Goal: Task Accomplishment & Management: Manage account settings

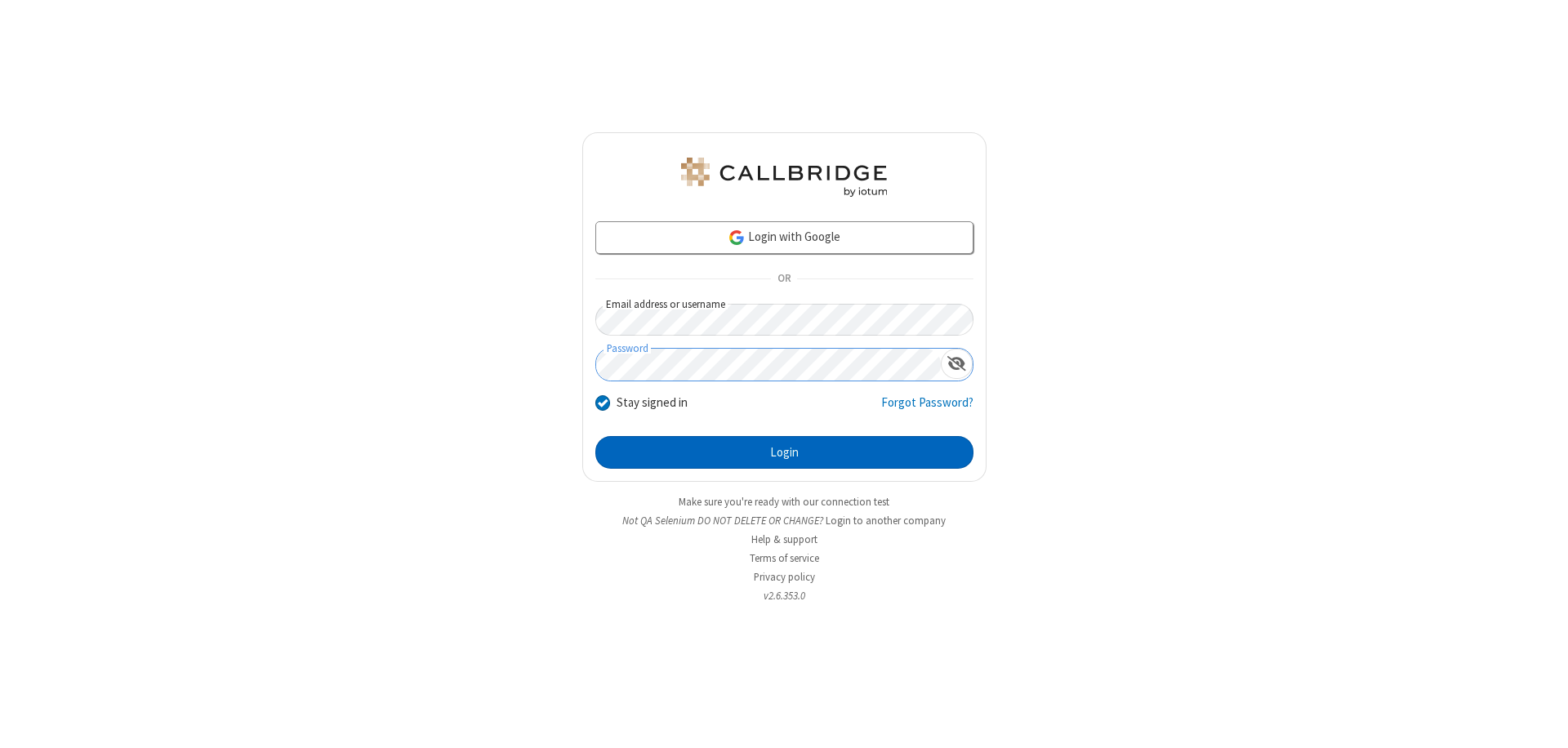
click at [784, 452] on button "Login" at bounding box center [784, 452] width 378 height 32
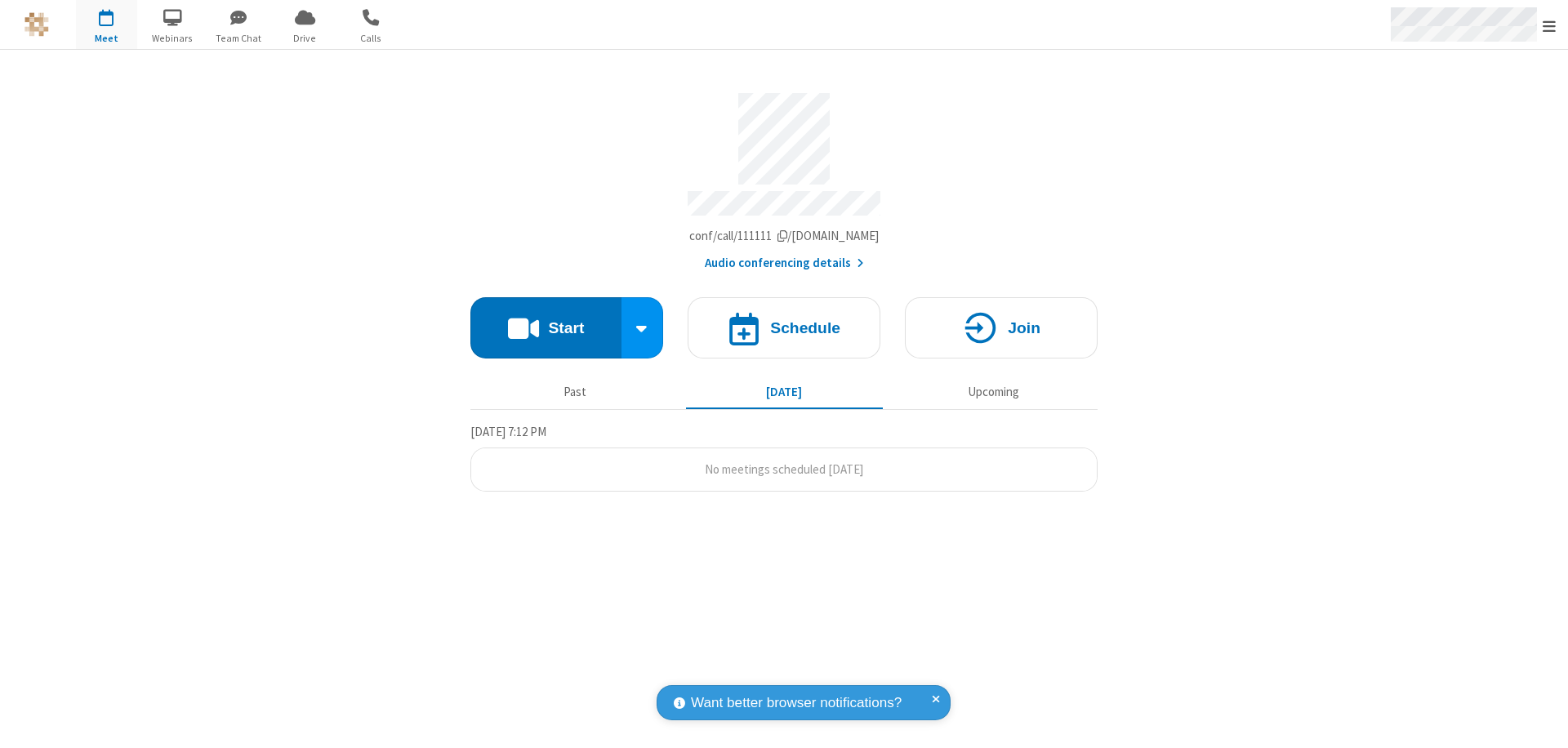
click at [1549, 26] on span "Open menu" at bounding box center [1548, 26] width 13 height 16
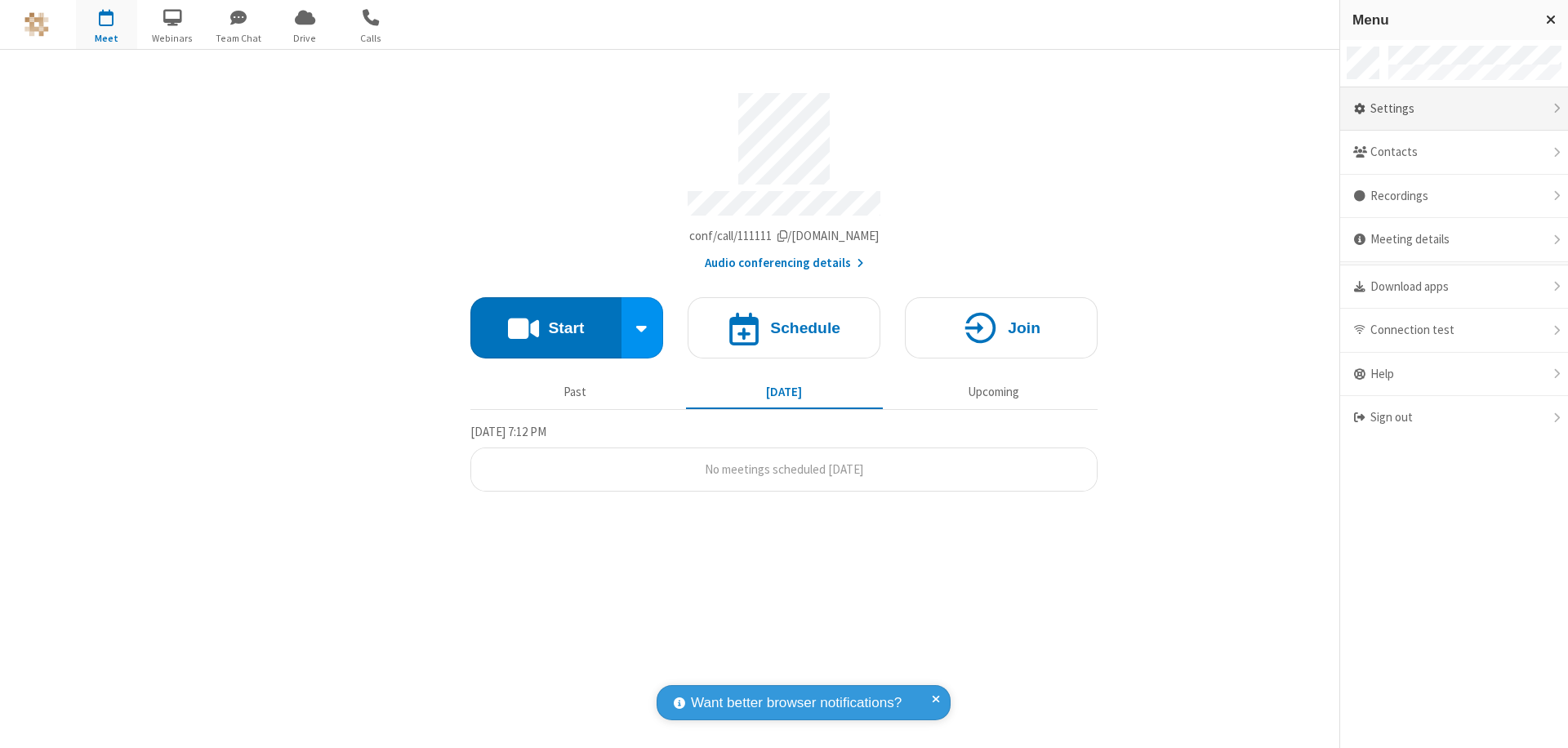
click at [1453, 109] on div "Settings" at bounding box center [1454, 110] width 228 height 44
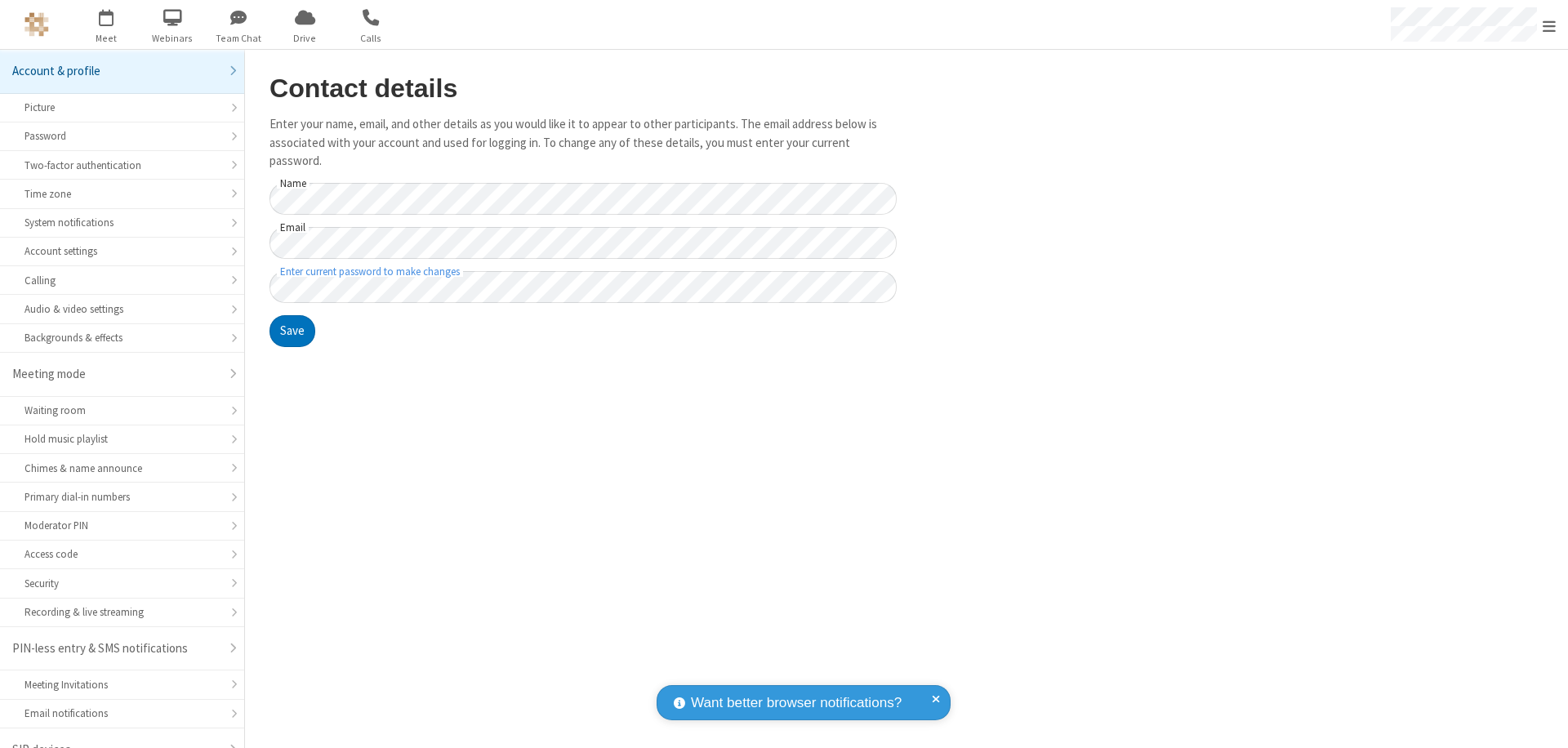
scroll to position [23, 0]
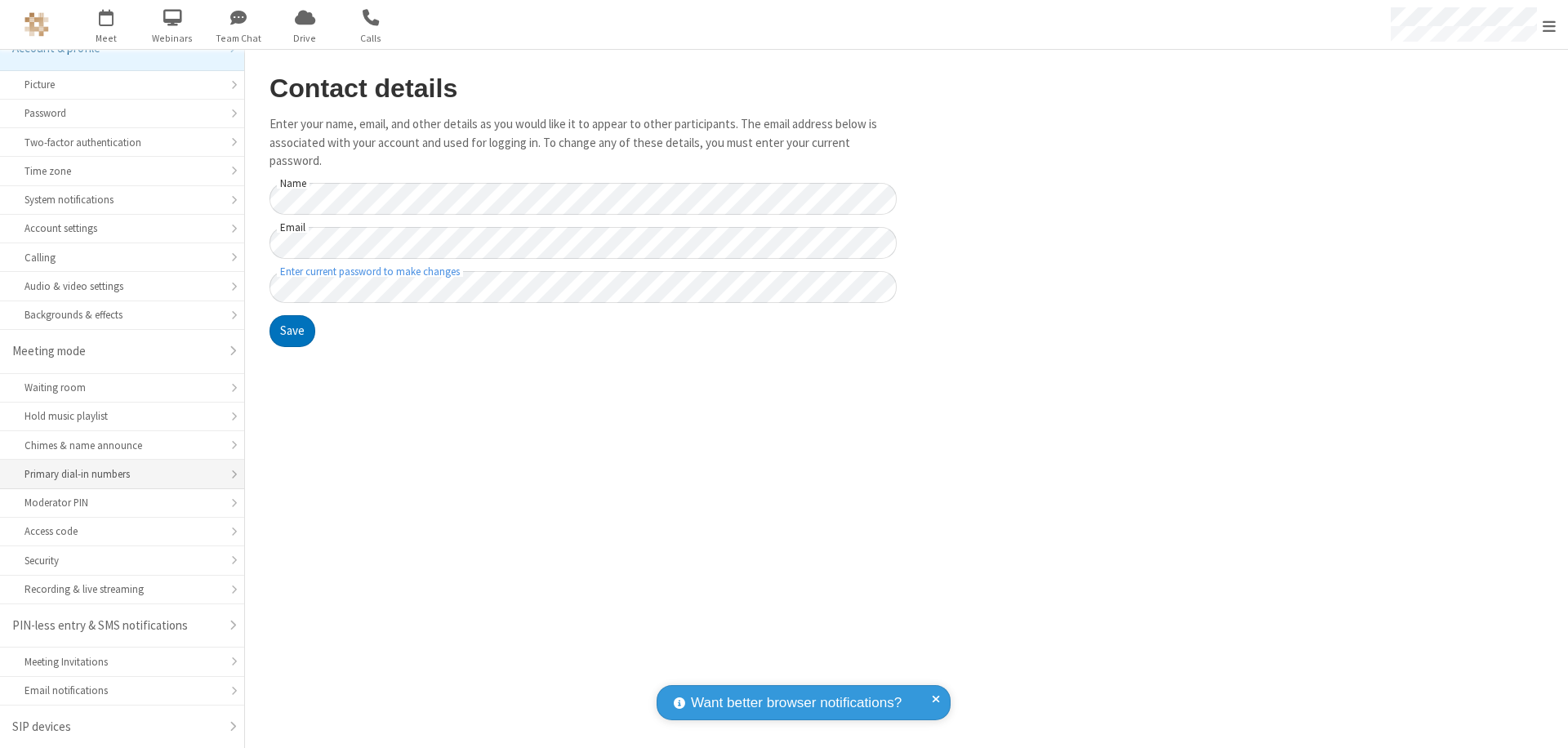
click at [116, 474] on div "Primary dial-in numbers" at bounding box center [122, 474] width 195 height 15
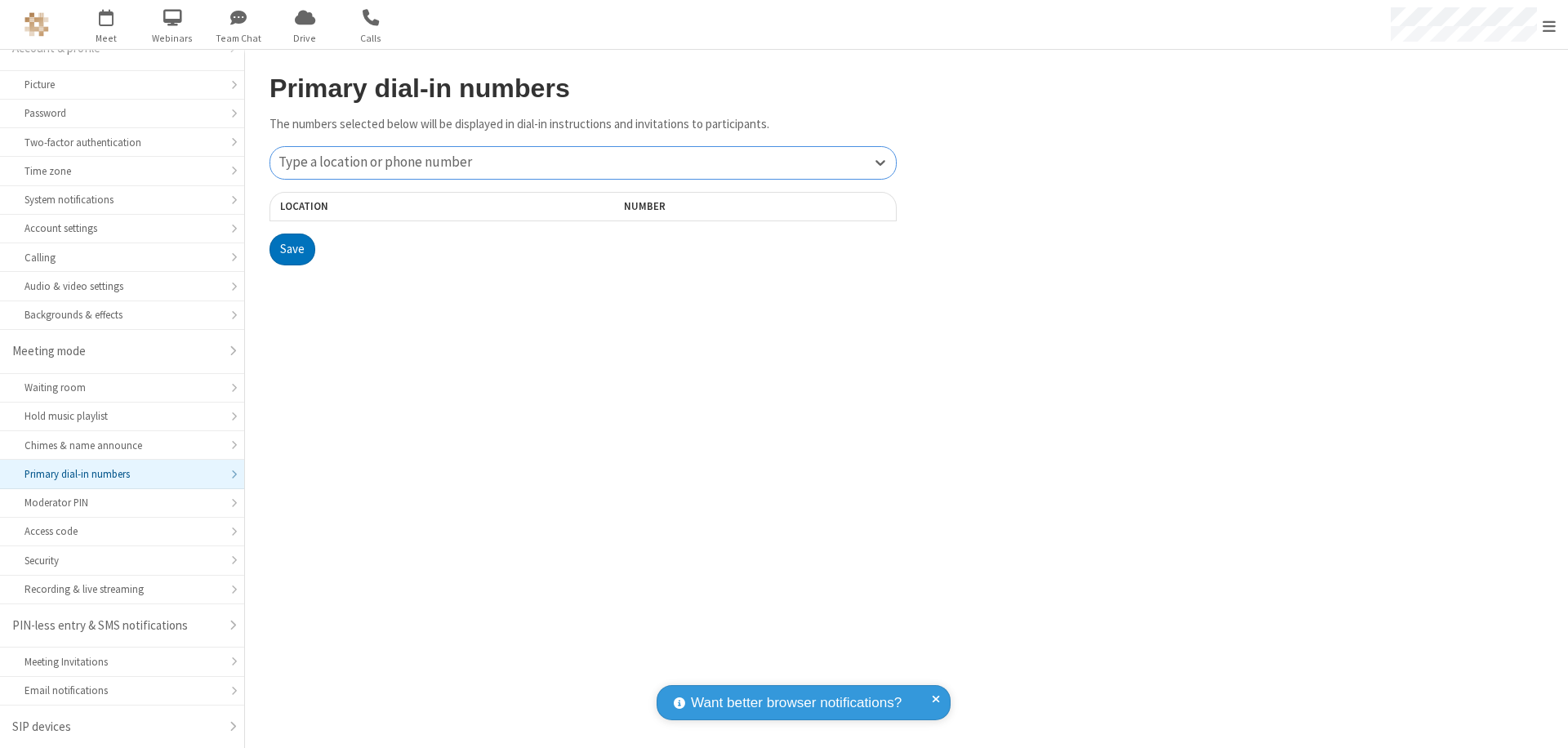
click at [583, 162] on div "Type a location or phone number" at bounding box center [583, 162] width 626 height 31
type input "[PHONE_NUMBER]"
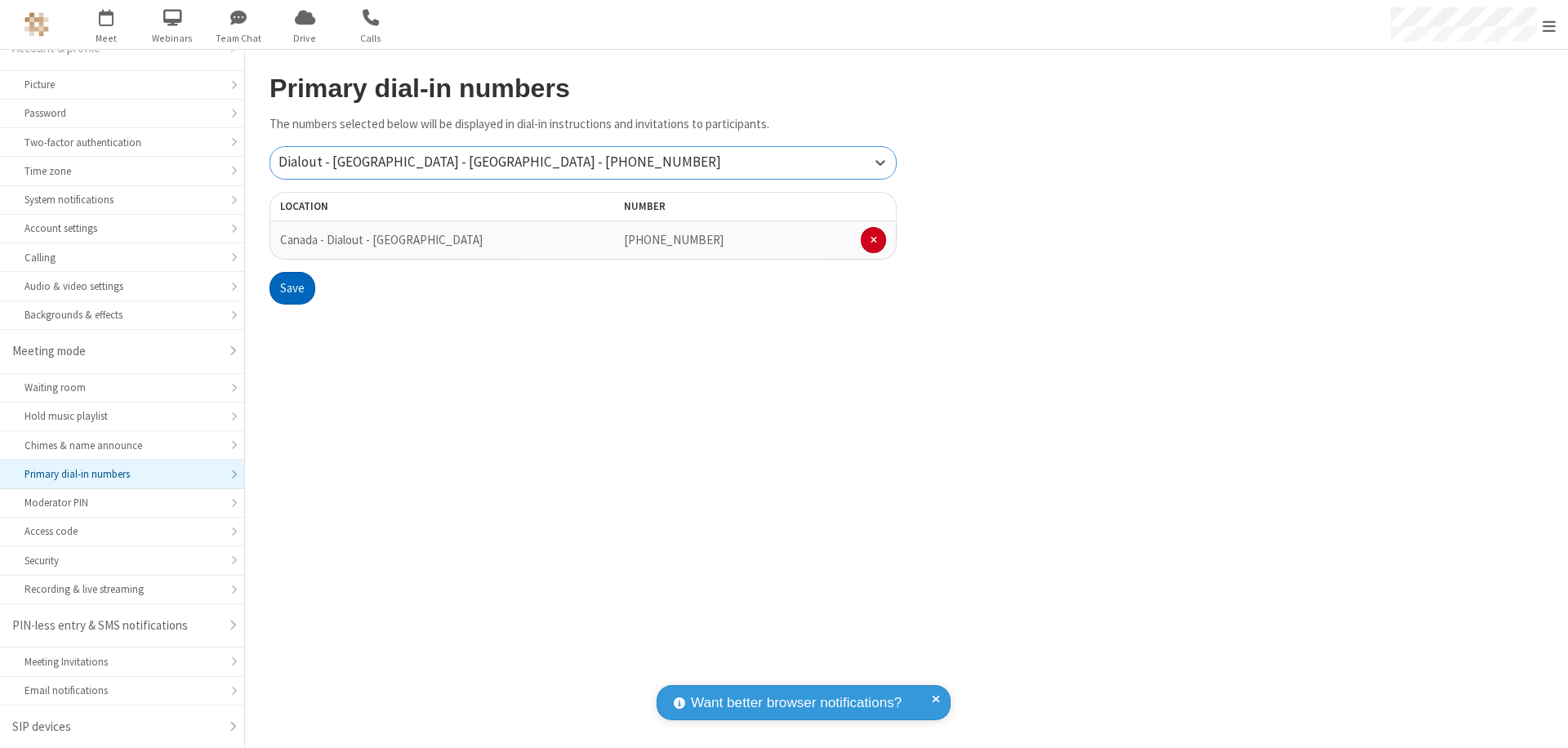
click at [292, 288] on button "Save" at bounding box center [292, 288] width 46 height 32
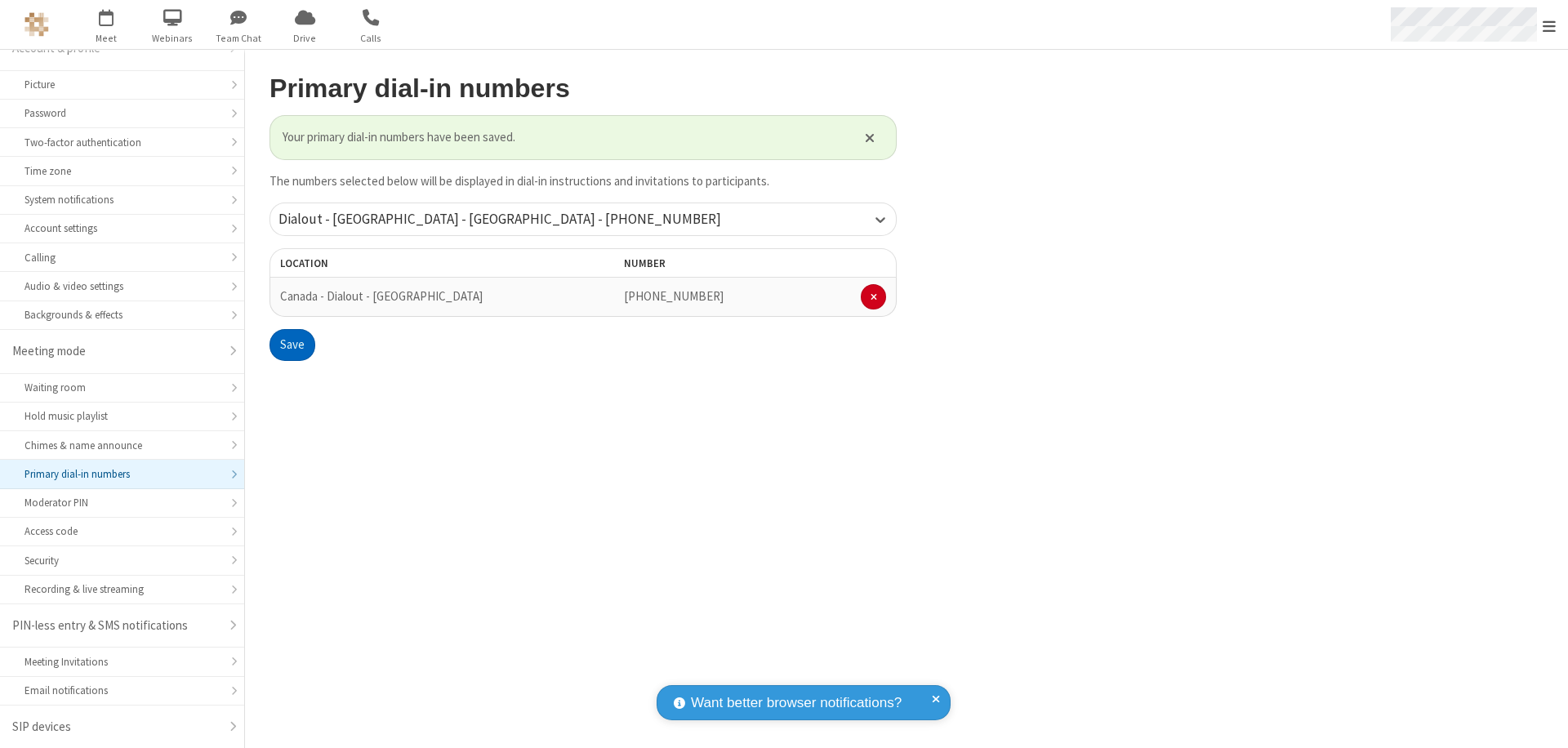
click at [1549, 26] on span "Open menu" at bounding box center [1548, 26] width 13 height 16
click at [106, 25] on span "button" at bounding box center [106, 17] width 61 height 28
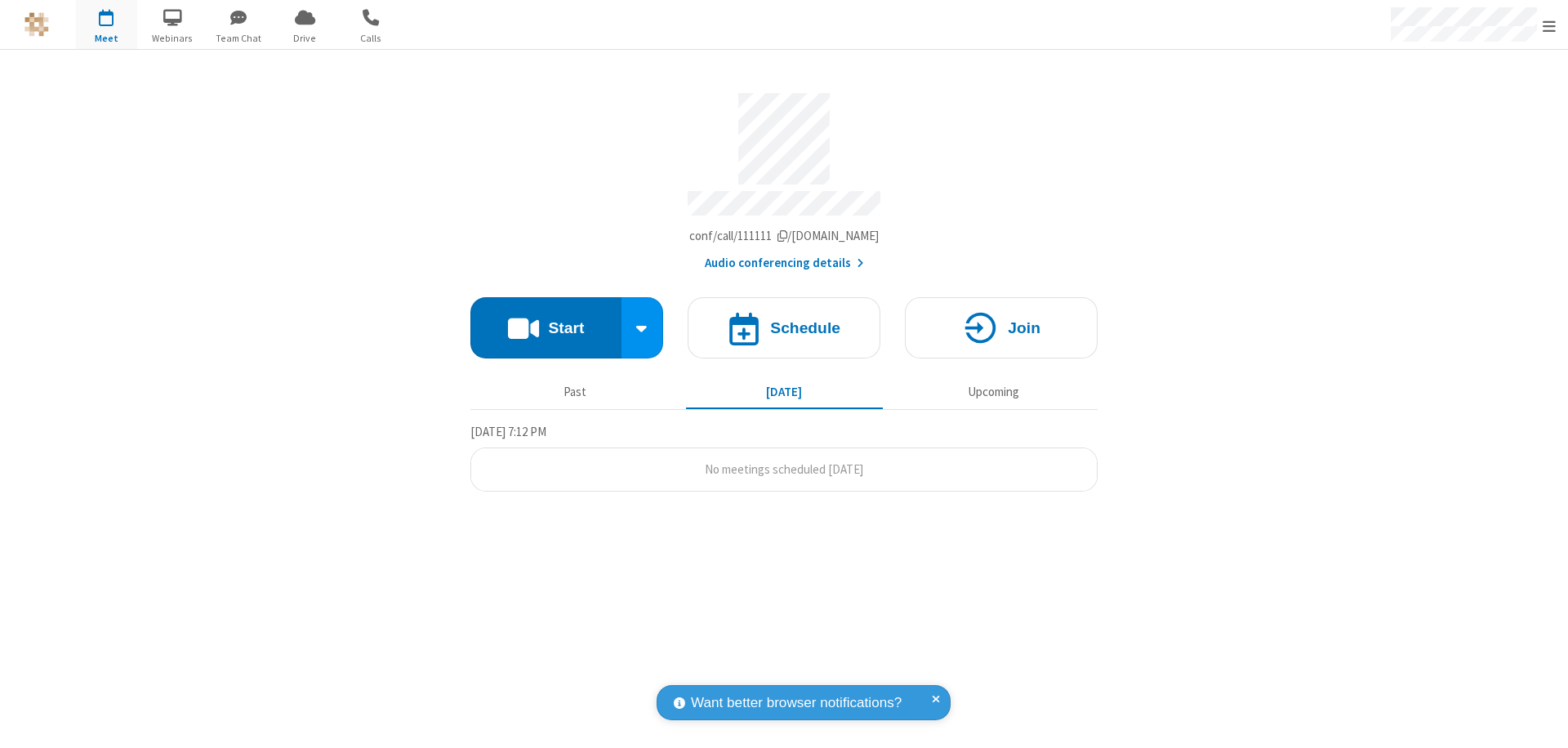
click at [546, 320] on button "Start" at bounding box center [546, 328] width 151 height 61
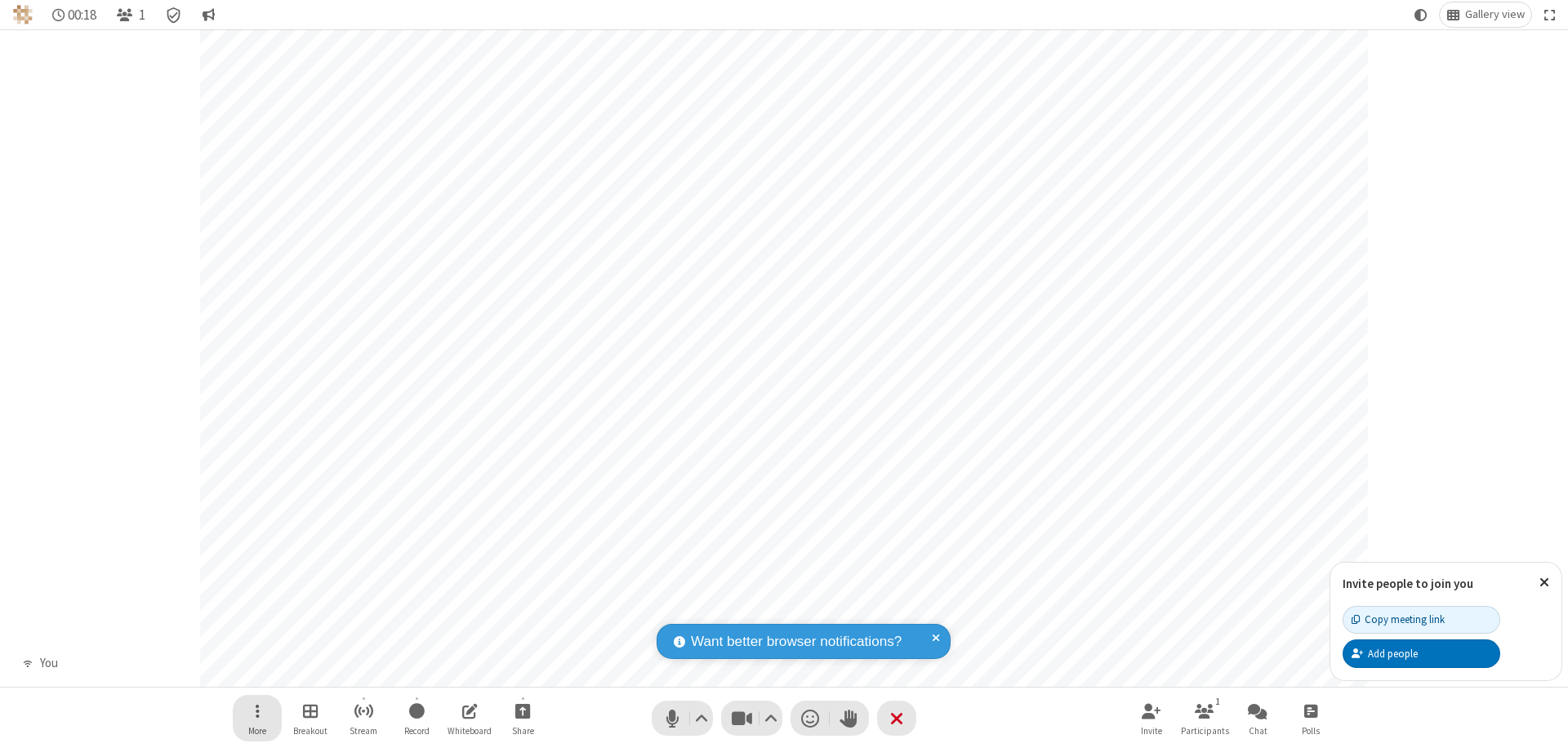
click at [257, 711] on span "Open menu" at bounding box center [258, 711] width 4 height 20
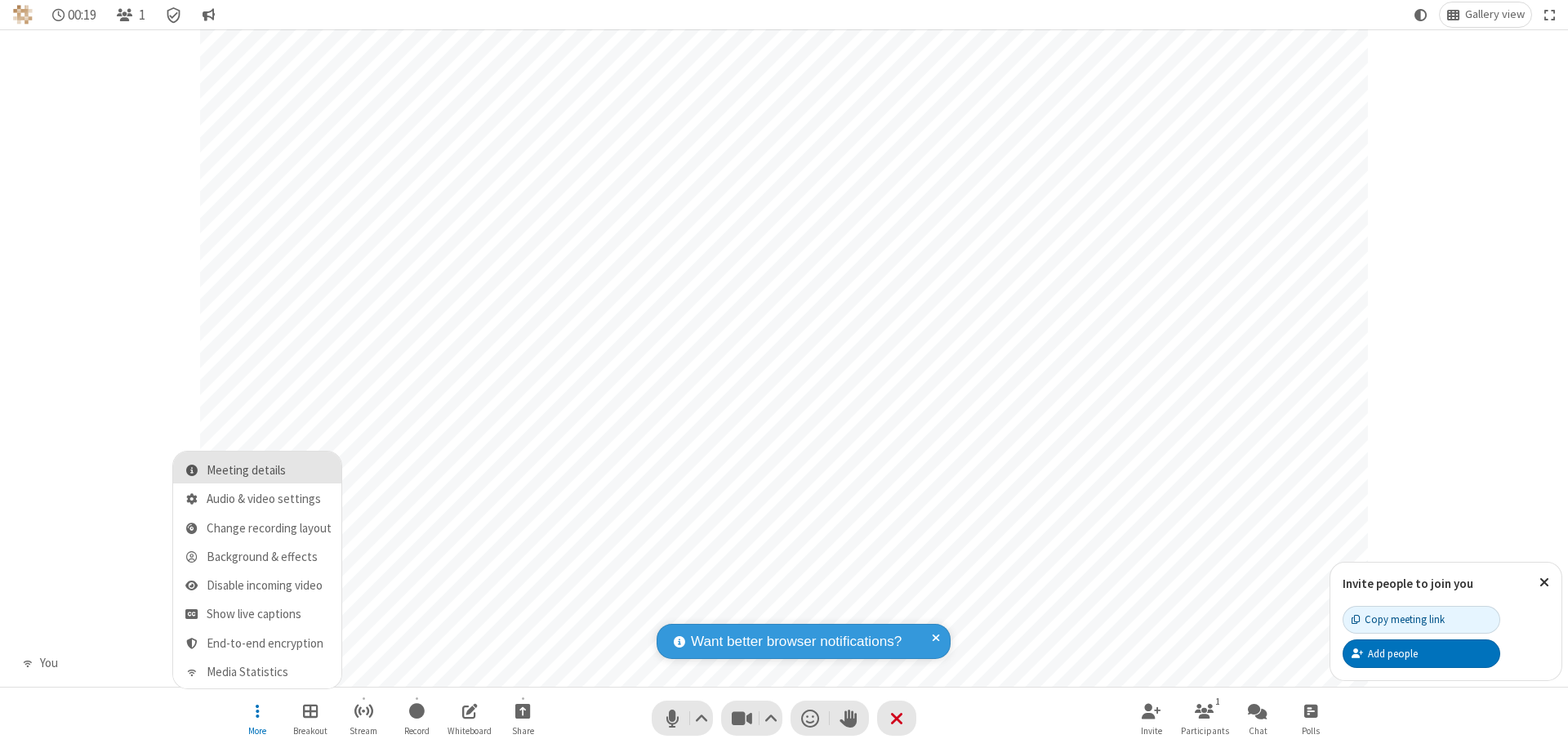
click at [269, 470] on span "Meeting details" at bounding box center [269, 471] width 125 height 14
